Goal: Task Accomplishment & Management: Manage account settings

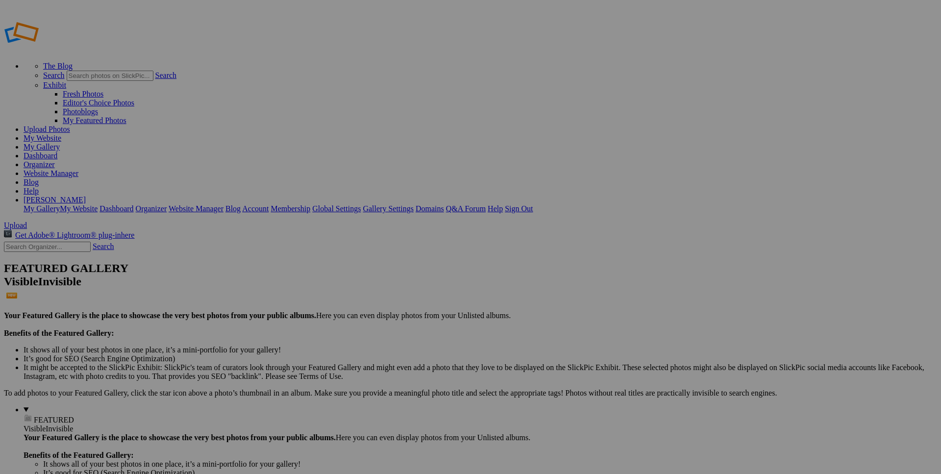
type input "[PERSON_NAME]"
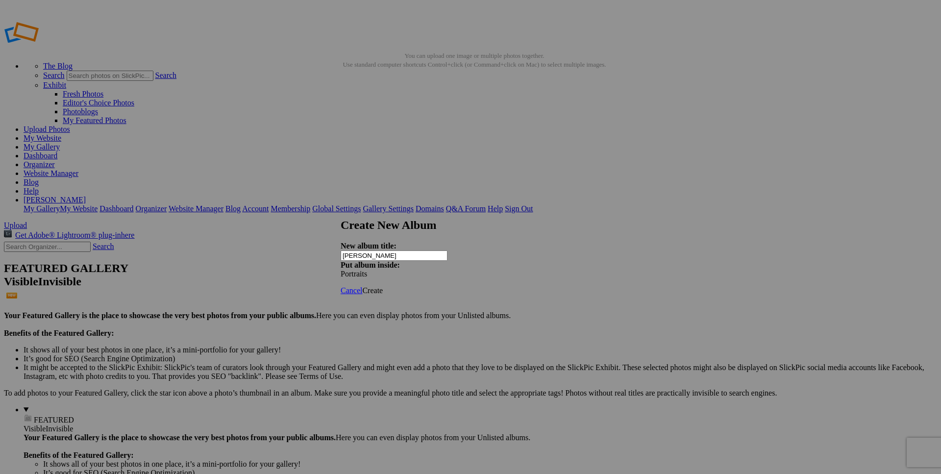
click at [383, 286] on span "Create" at bounding box center [372, 290] width 21 height 8
drag, startPoint x: 61, startPoint y: 214, endPoint x: 50, endPoint y: 131, distance: 83.6
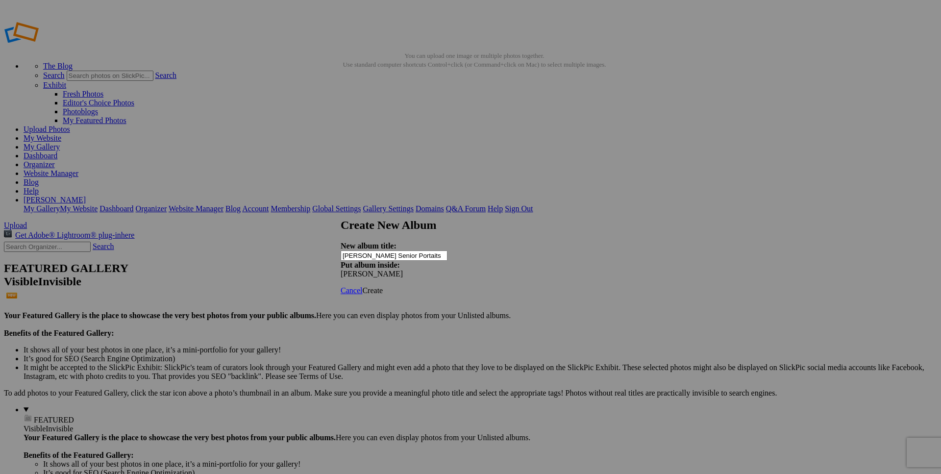
type input "[PERSON_NAME] Senior Portaits"
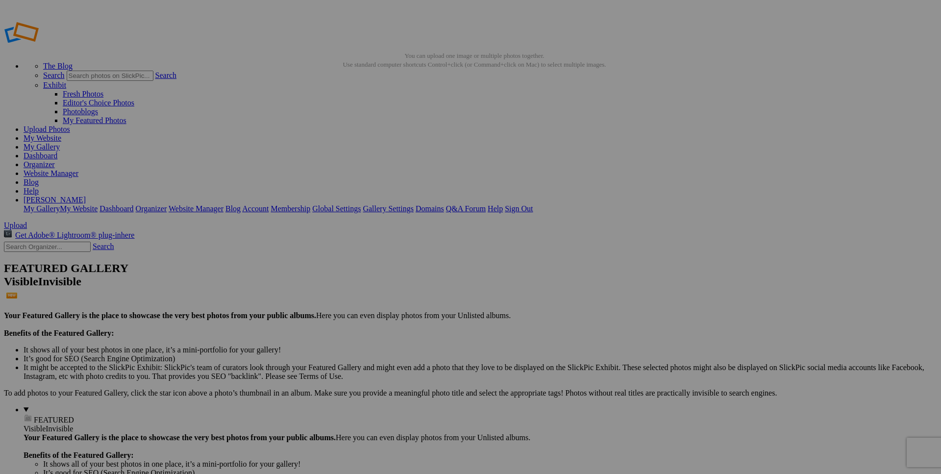
scroll to position [485, 0]
type input "DeLoera 2025"
radio input "true"
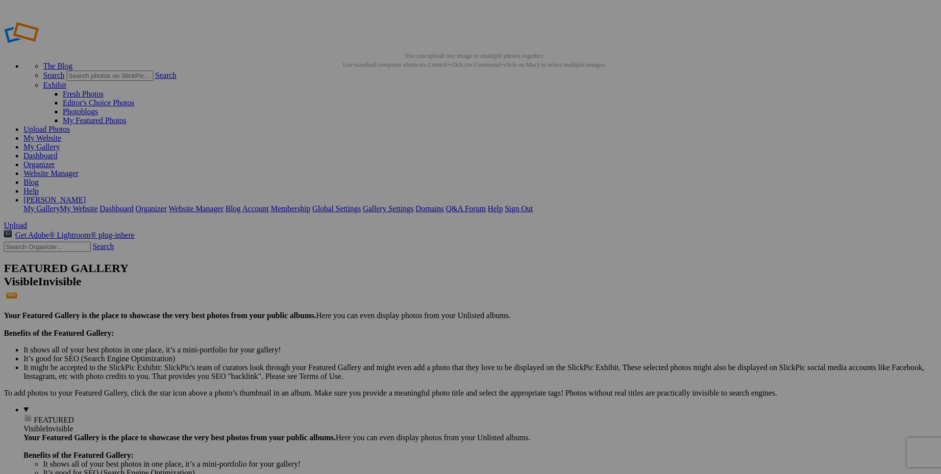
scroll to position [705, 0]
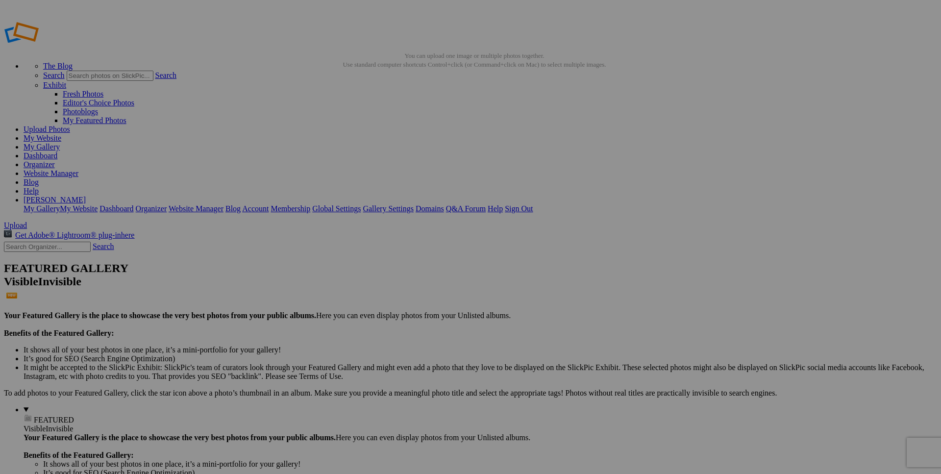
checkbox input "false"
checkbox input "true"
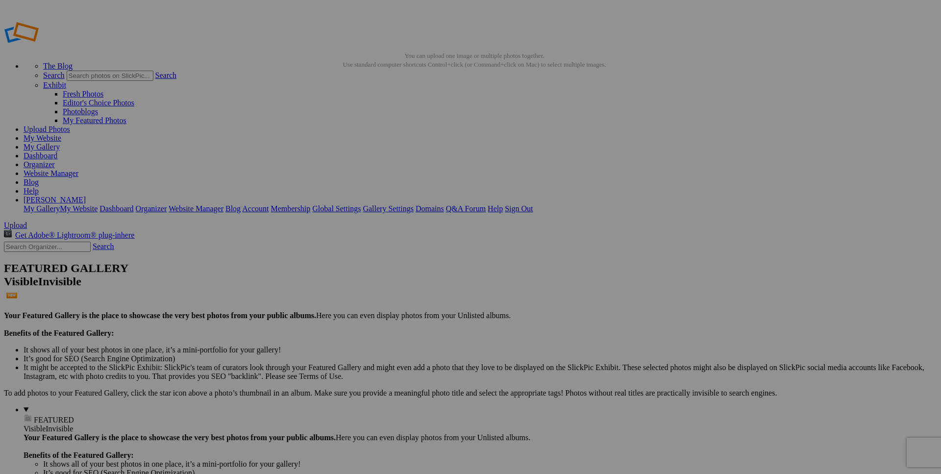
scroll to position [1323, 0]
checkbox input "true"
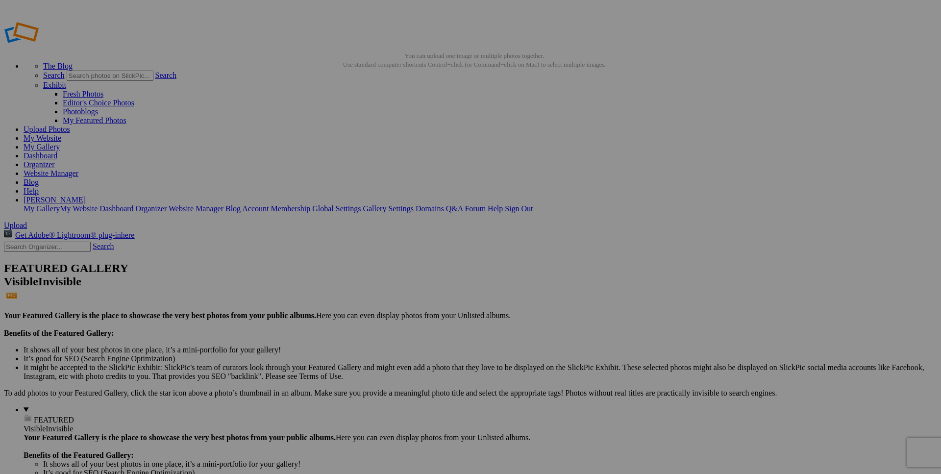
checkbox input "true"
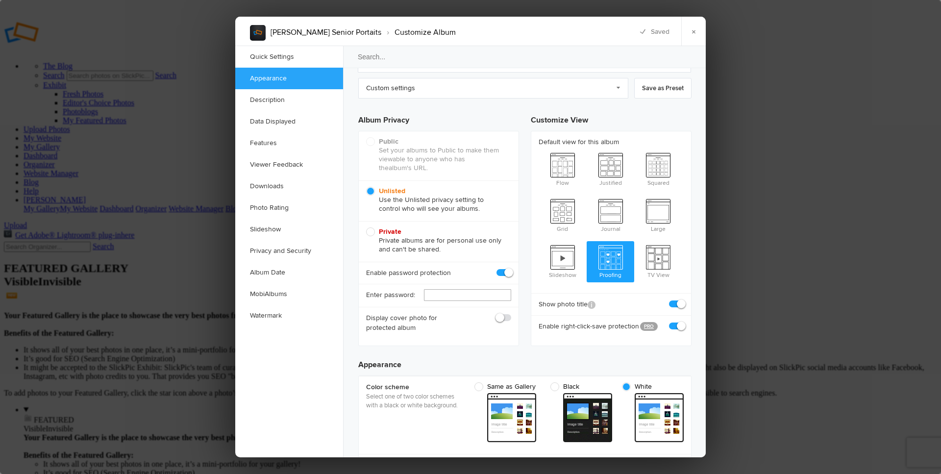
click at [448, 291] on input "text" at bounding box center [467, 295] width 87 height 12
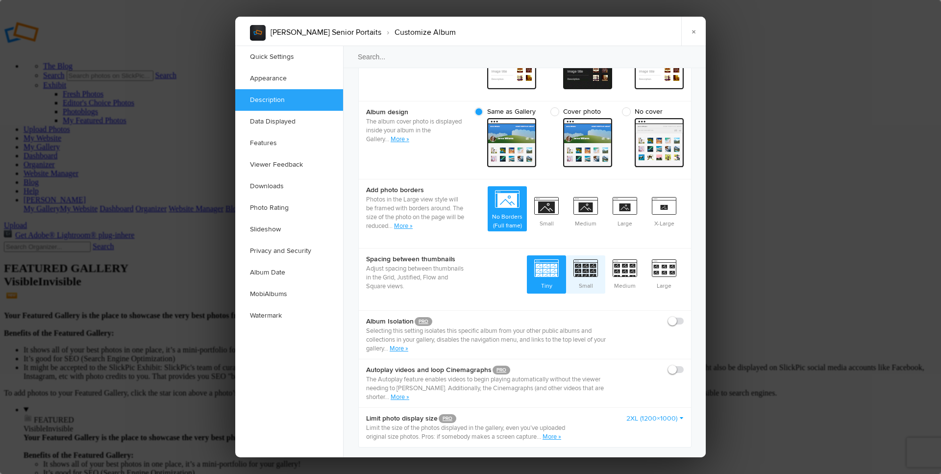
type input "Jack 2025"
click at [589, 262] on span "Small" at bounding box center [585, 273] width 39 height 36
click at [605, 255] on input "Small" at bounding box center [605, 255] width 0 height 0
radio input "true"
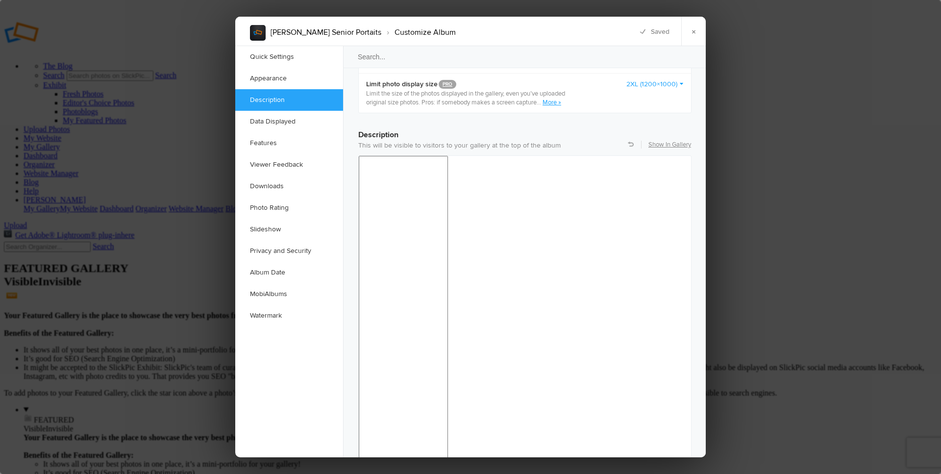
scroll to position [750, 0]
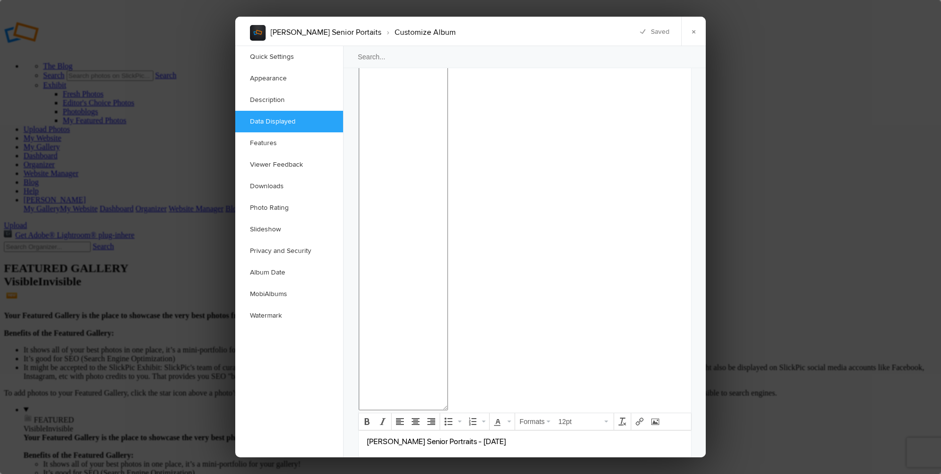
scroll to position [926, 0]
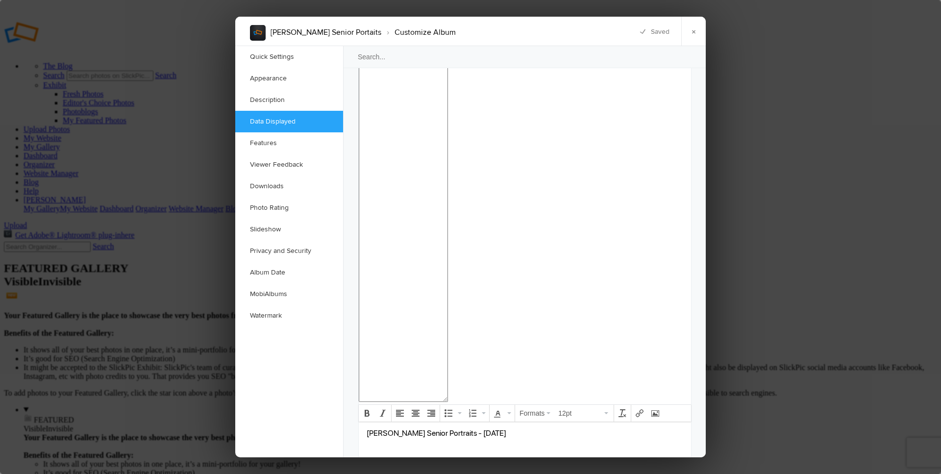
checkbox input "false"
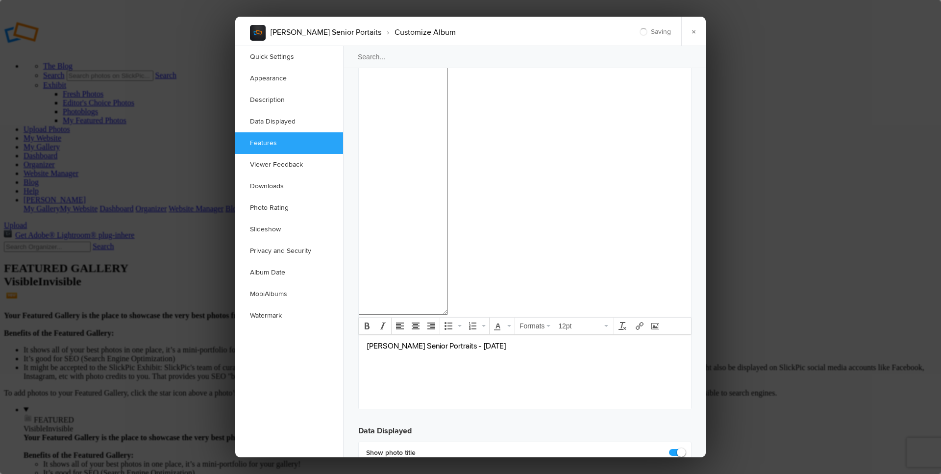
scroll to position [1014, 0]
checkbox input "true"
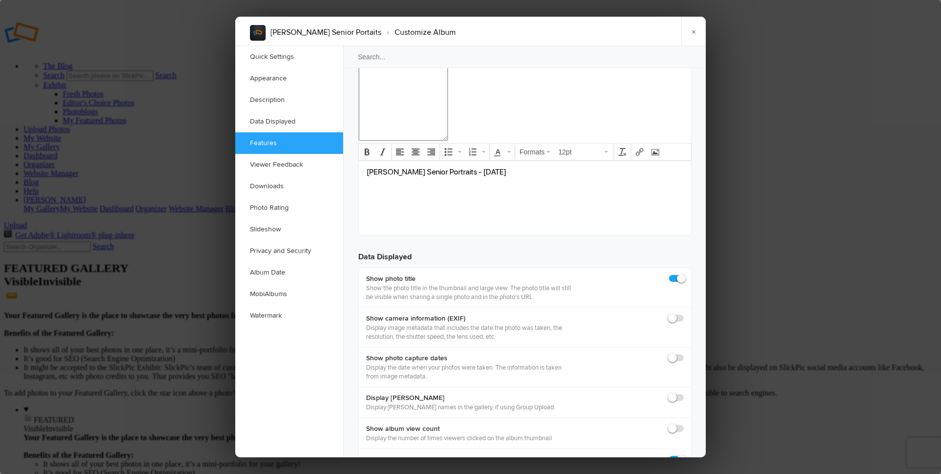
scroll to position [1190, 0]
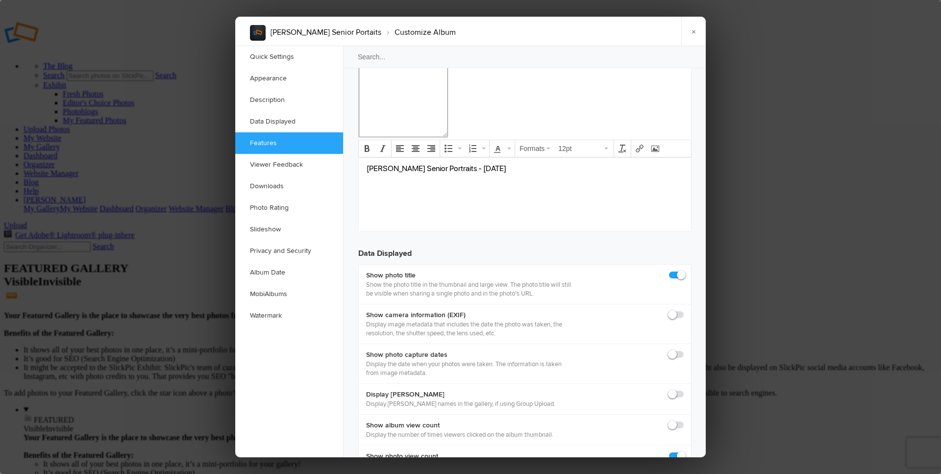
checkbox input "true"
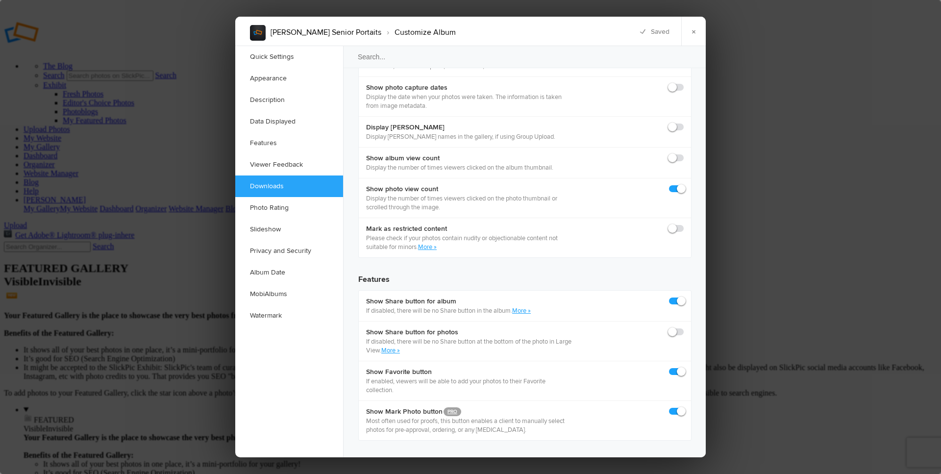
scroll to position [1499, 0]
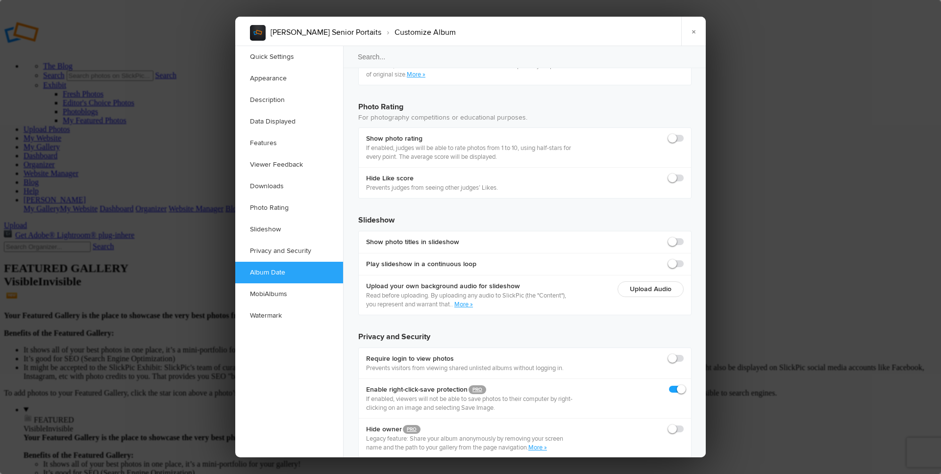
scroll to position [2114, 0]
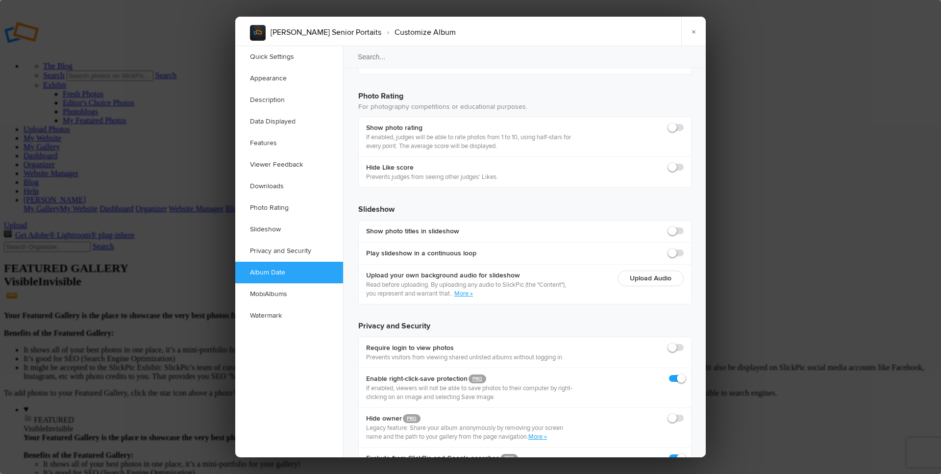
checkbox input "true"
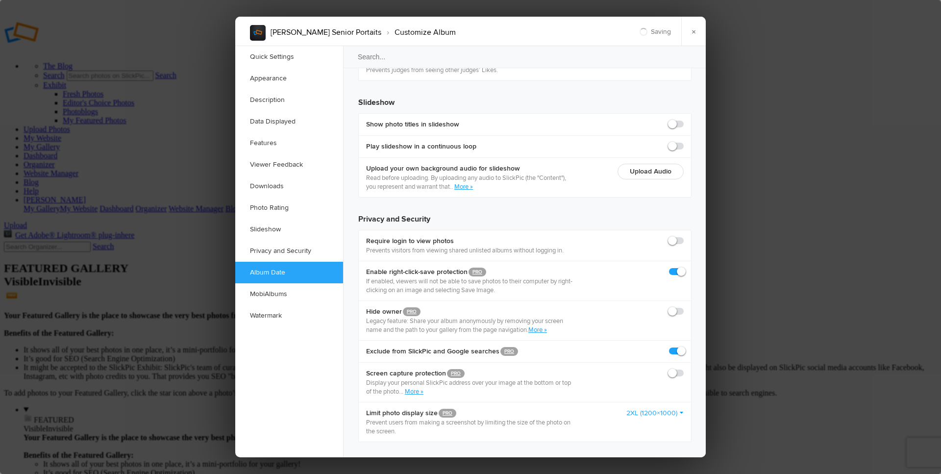
scroll to position [2246, 0]
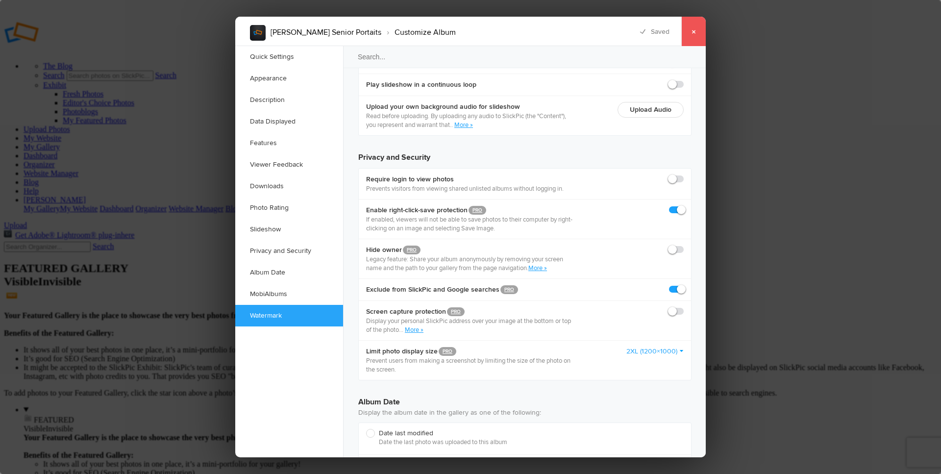
click at [693, 31] on link "×" at bounding box center [693, 31] width 24 height 29
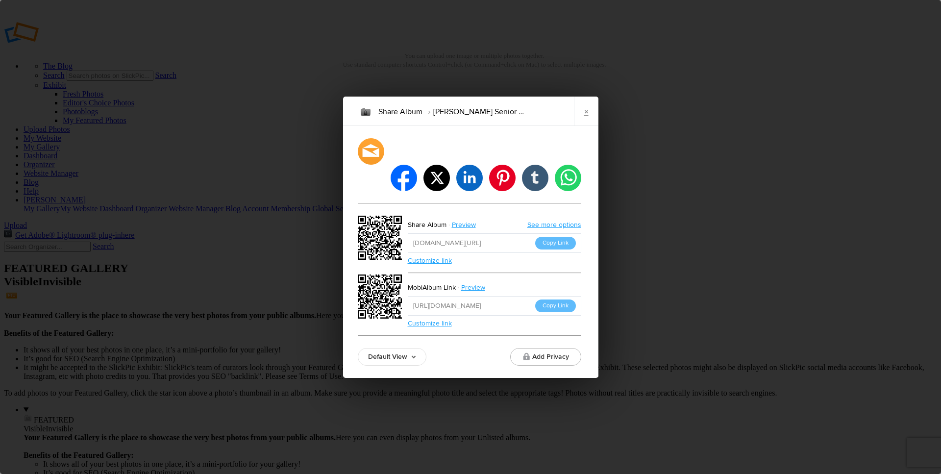
click at [433, 256] on link "Customize link" at bounding box center [430, 260] width 44 height 8
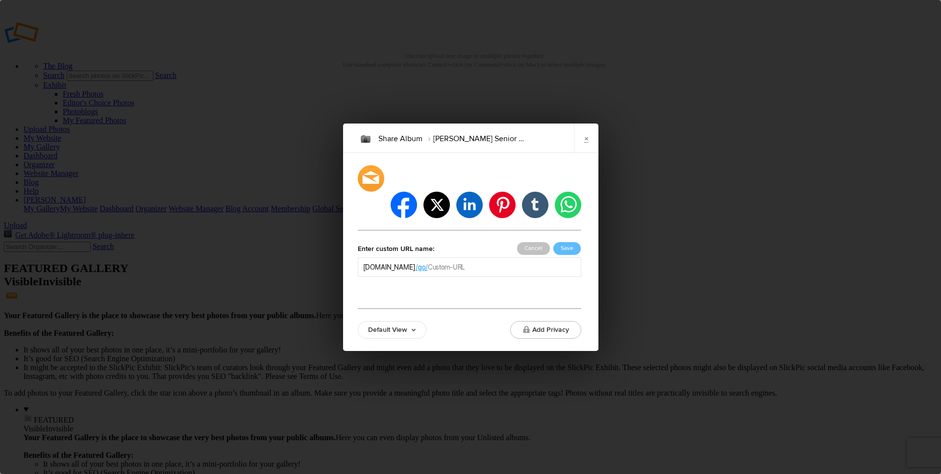
click at [514, 262] on input "text" at bounding box center [502, 267] width 148 height 10
type input "Jack DeLoera Senior"
click at [586, 153] on link "×" at bounding box center [586, 137] width 24 height 29
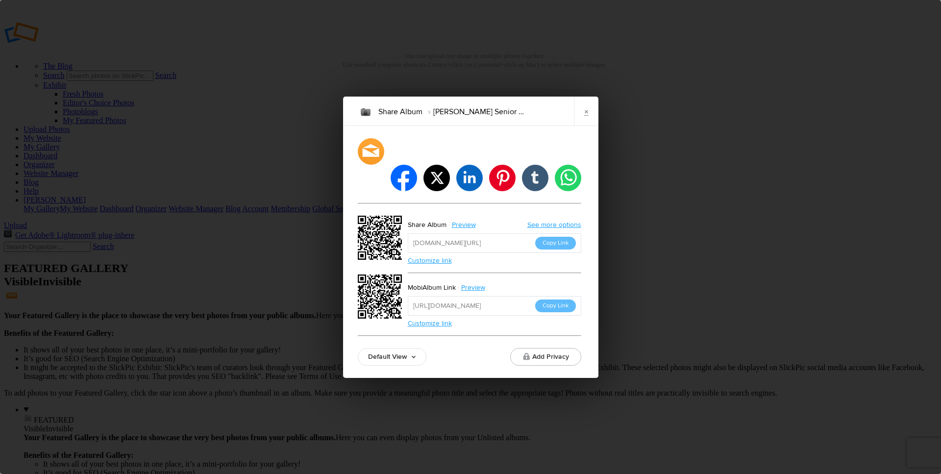
click at [444, 256] on link "Customize link" at bounding box center [430, 260] width 44 height 8
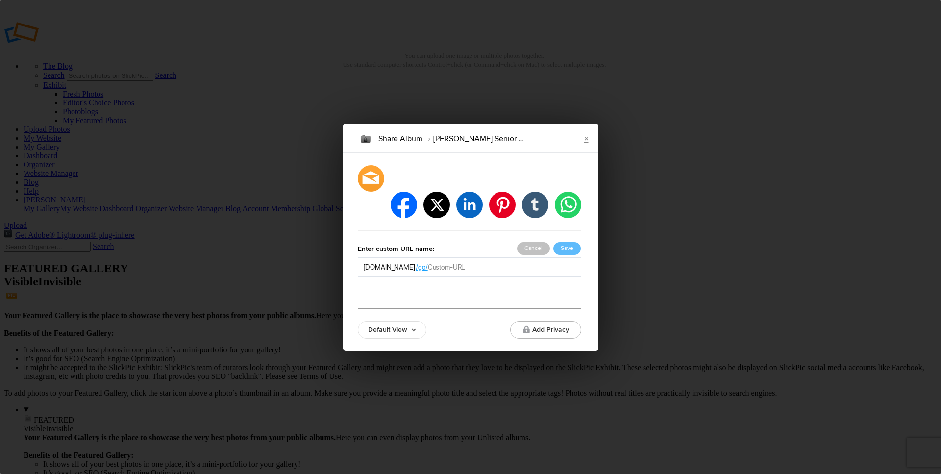
click at [507, 262] on input "text" at bounding box center [502, 267] width 148 height 10
type input "Jack DeLoera Senior"
click at [564, 242] on button "Save" at bounding box center [566, 248] width 27 height 13
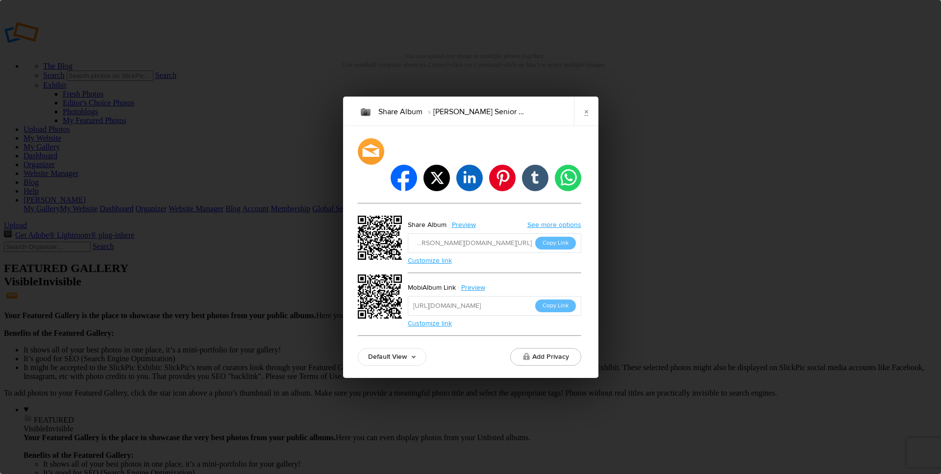
click at [429, 319] on link "Customize link" at bounding box center [430, 323] width 44 height 8
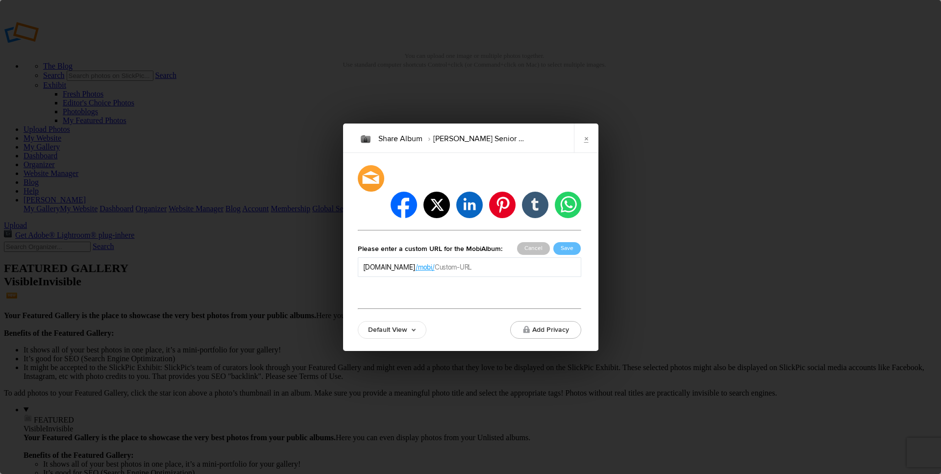
click at [512, 257] on div "kevinthiessen.slickpic.com /mobi/" at bounding box center [469, 267] width 223 height 20
click at [512, 262] on input "text" at bounding box center [505, 267] width 141 height 10
type input "Jack DeLoera Senior"
click at [566, 242] on button "Save" at bounding box center [566, 248] width 27 height 13
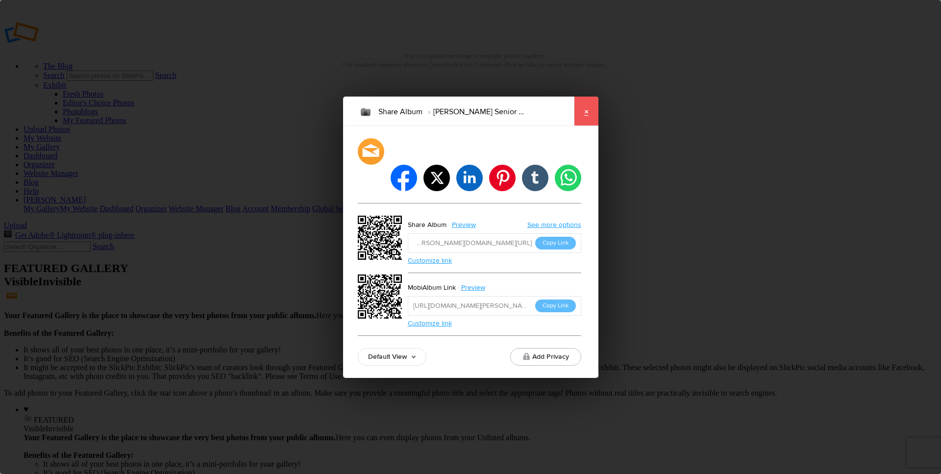
click at [591, 123] on link "×" at bounding box center [586, 111] width 24 height 29
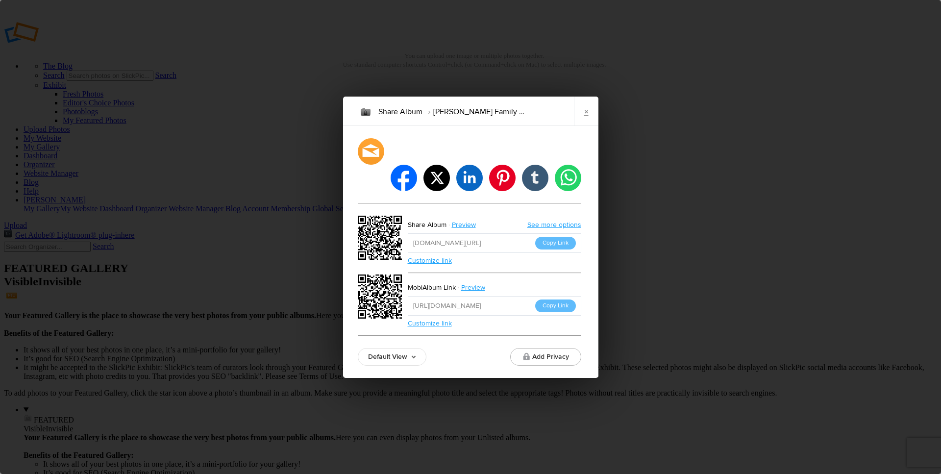
click at [435, 256] on link "Customize link" at bounding box center [430, 260] width 44 height 8
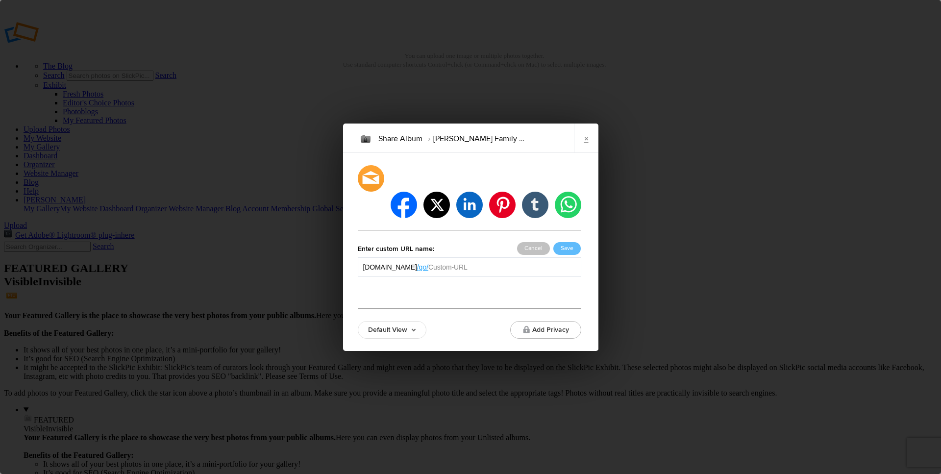
click at [501, 262] on input "text" at bounding box center [501, 267] width 147 height 10
type input "[PERSON_NAME] Family"
click at [568, 242] on button "Save" at bounding box center [566, 248] width 27 height 13
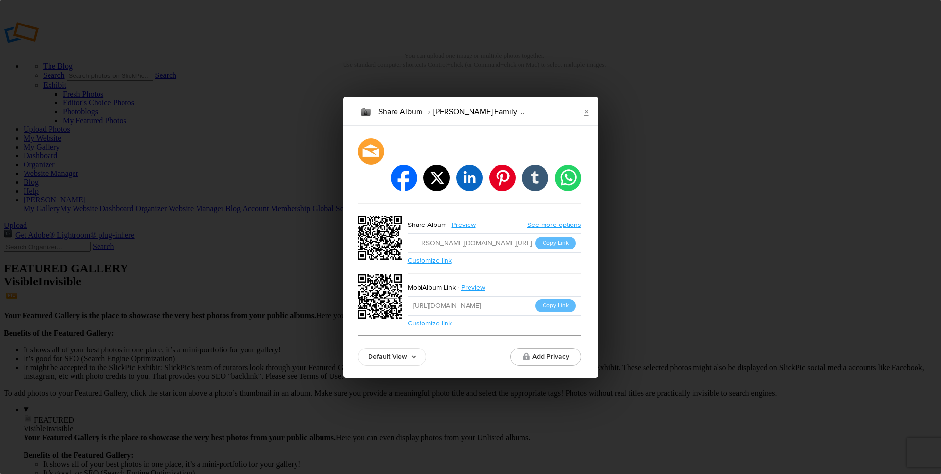
click at [444, 319] on link "Customize link" at bounding box center [430, 323] width 44 height 8
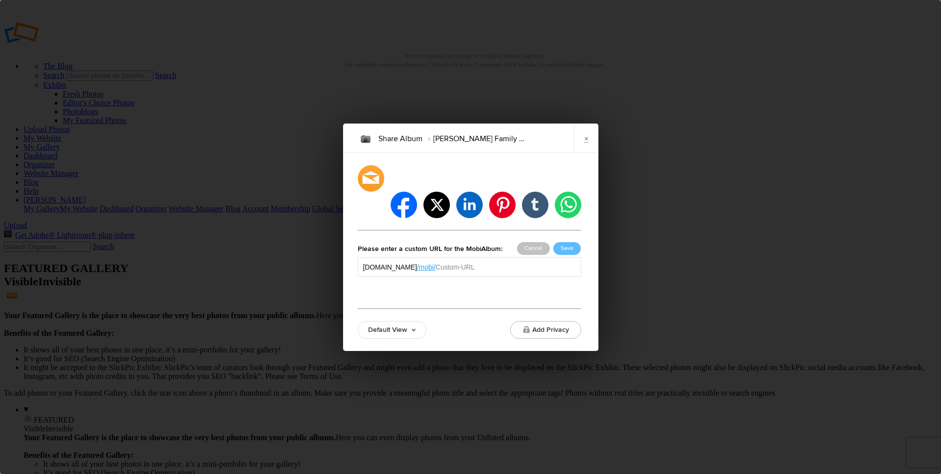
click at [508, 262] on input "text" at bounding box center [505, 267] width 140 height 10
type input "[PERSON_NAME] Family"
click at [561, 242] on button "Save" at bounding box center [566, 248] width 27 height 13
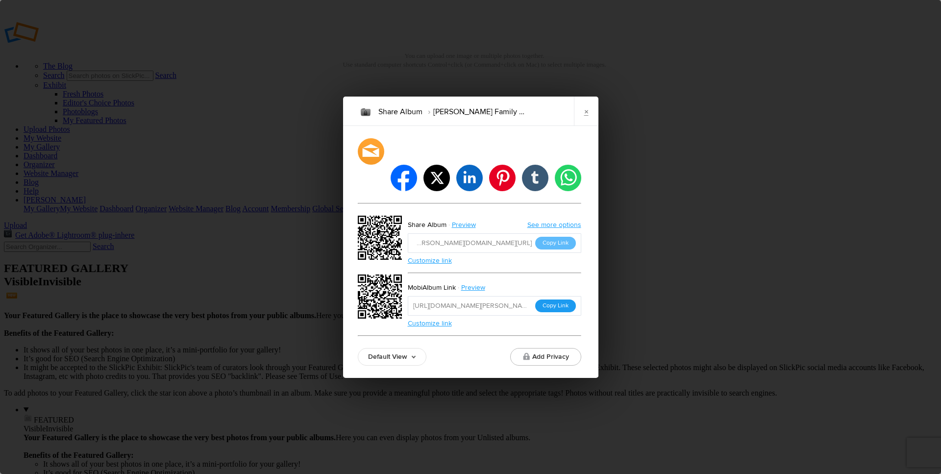
click at [551, 299] on button "Copy Link" at bounding box center [555, 305] width 41 height 13
click at [563, 237] on button "Copy Link" at bounding box center [555, 243] width 41 height 13
click at [567, 299] on button "Copy Link" at bounding box center [555, 305] width 41 height 13
click at [584, 125] on link "×" at bounding box center [586, 111] width 24 height 29
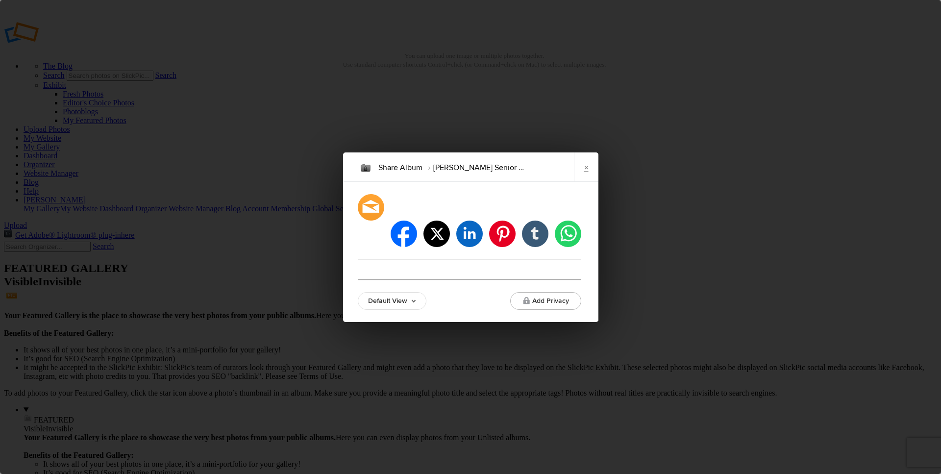
type input "[URL][DOMAIN_NAME][PERSON_NAME]"
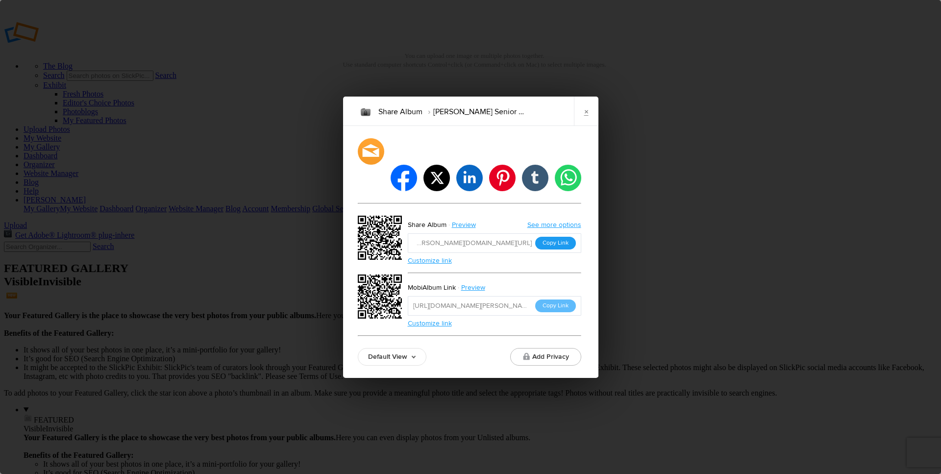
click at [556, 237] on button "Copy Link" at bounding box center [555, 243] width 41 height 13
click at [556, 299] on button "Copy Link" at bounding box center [555, 305] width 41 height 13
click at [582, 122] on link "×" at bounding box center [586, 111] width 24 height 29
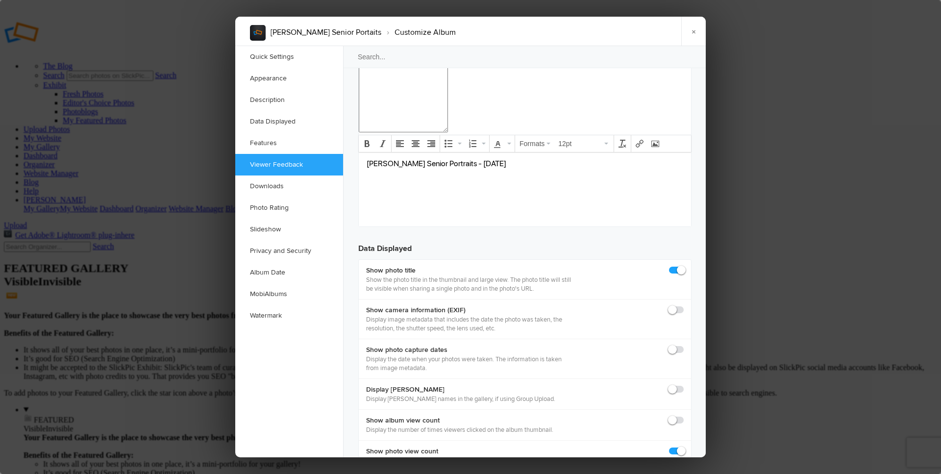
scroll to position [1190, 0]
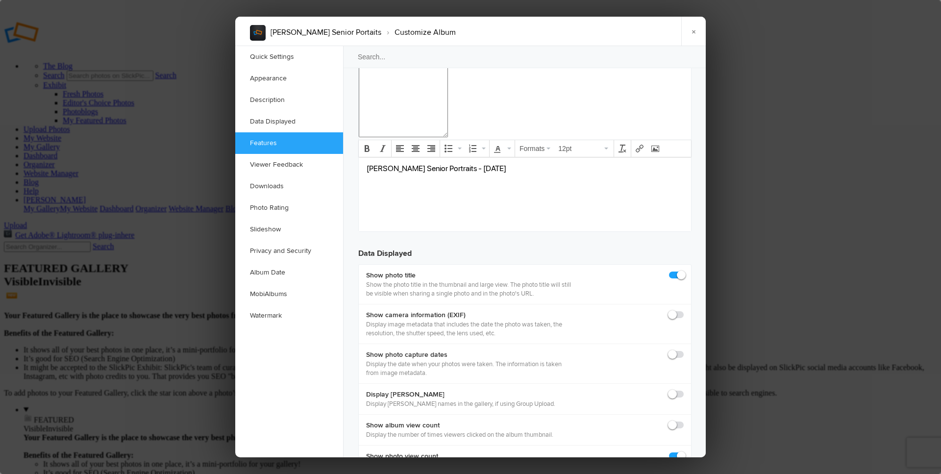
checkbox input "false"
click at [691, 37] on link "×" at bounding box center [693, 31] width 24 height 29
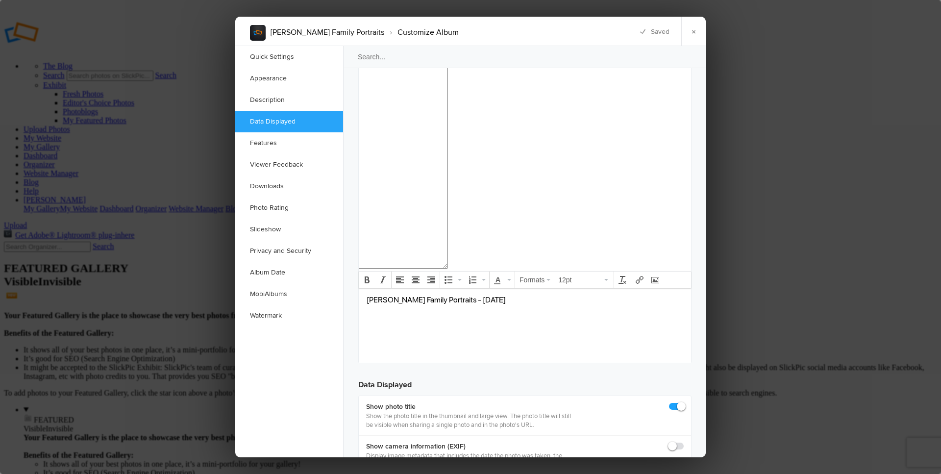
scroll to position [1102, 0]
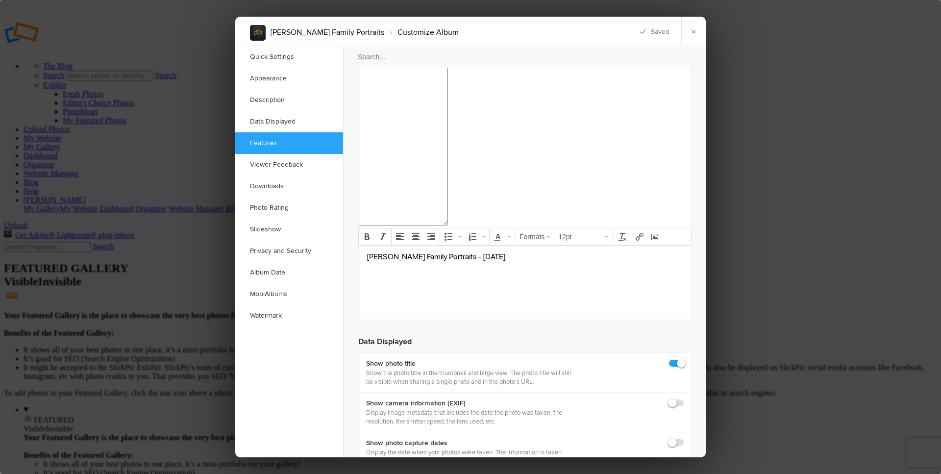
checkbox input "false"
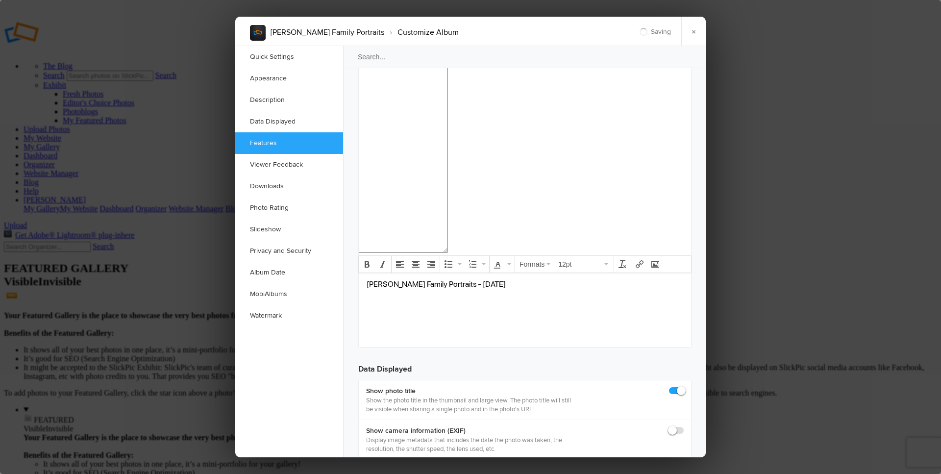
scroll to position [882, 0]
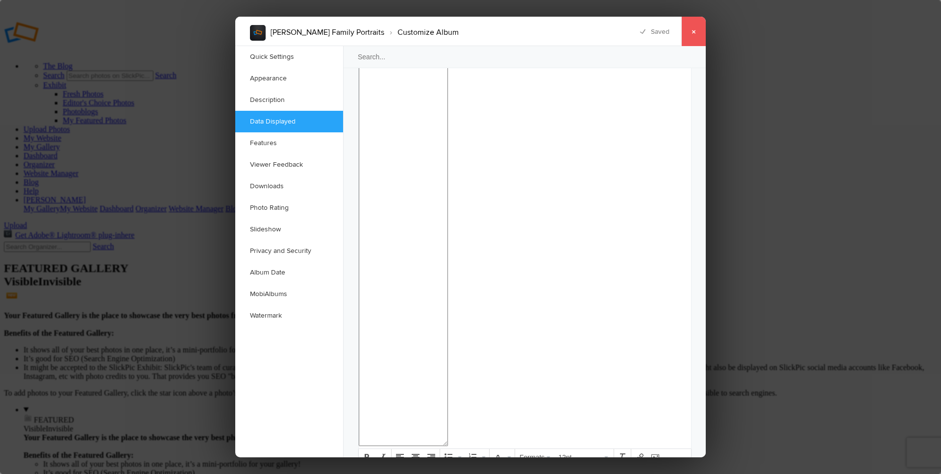
click at [697, 27] on link "×" at bounding box center [693, 31] width 24 height 29
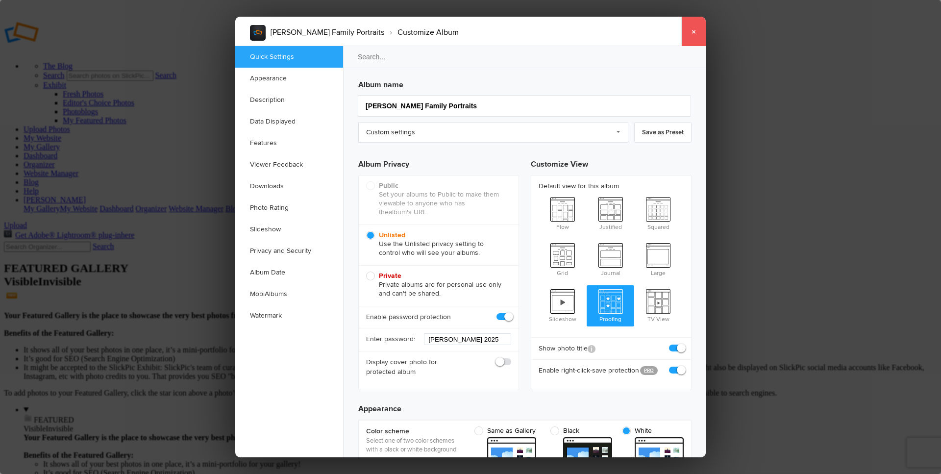
click at [700, 28] on link "×" at bounding box center [693, 31] width 24 height 29
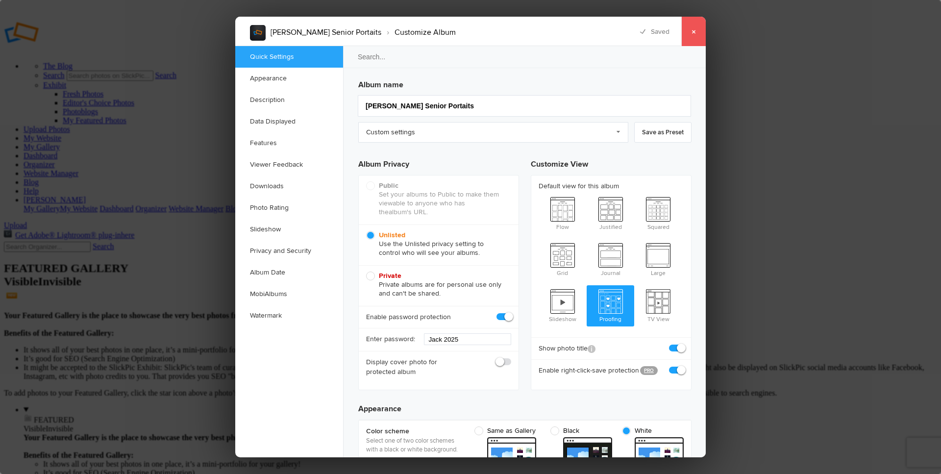
click at [694, 32] on link "×" at bounding box center [693, 31] width 24 height 29
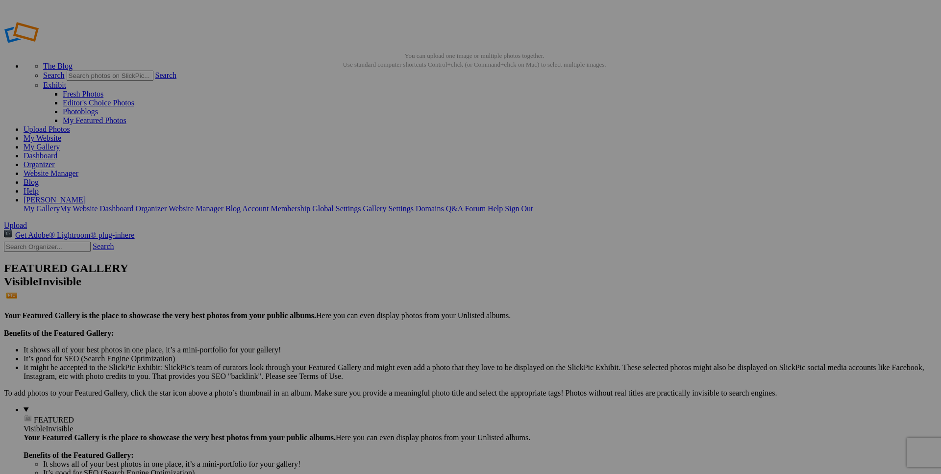
type input "[PERSON_NAME]"
drag, startPoint x: 59, startPoint y: 307, endPoint x: 44, endPoint y: 132, distance: 175.6
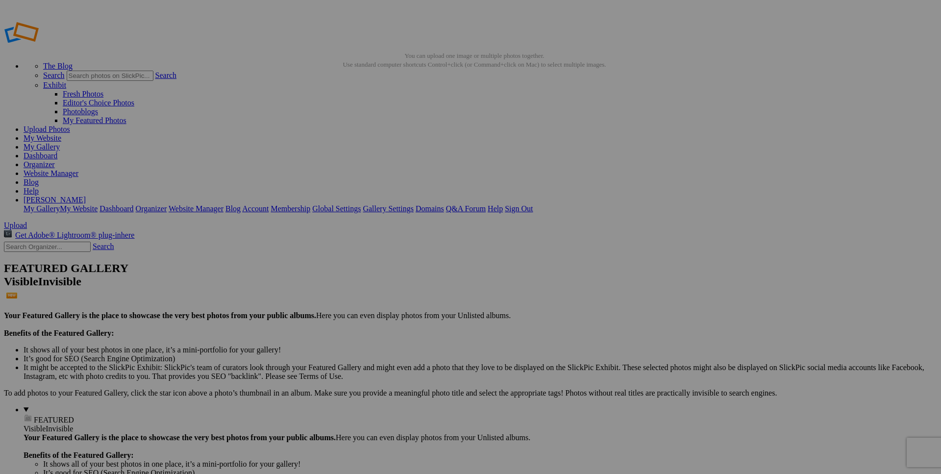
drag, startPoint x: 64, startPoint y: 318, endPoint x: 47, endPoint y: 132, distance: 186.5
